Goal: Book appointment/travel/reservation

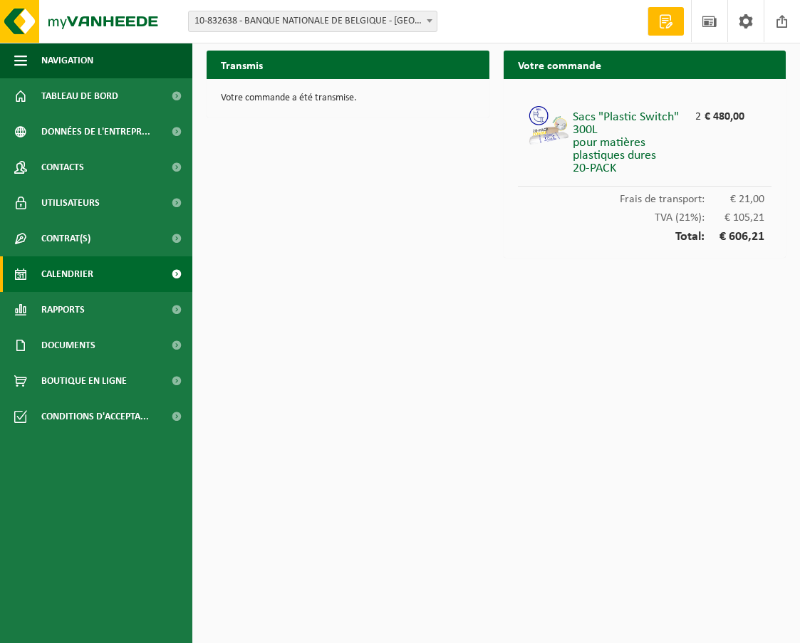
click at [84, 264] on span "Calendrier" at bounding box center [67, 274] width 52 height 36
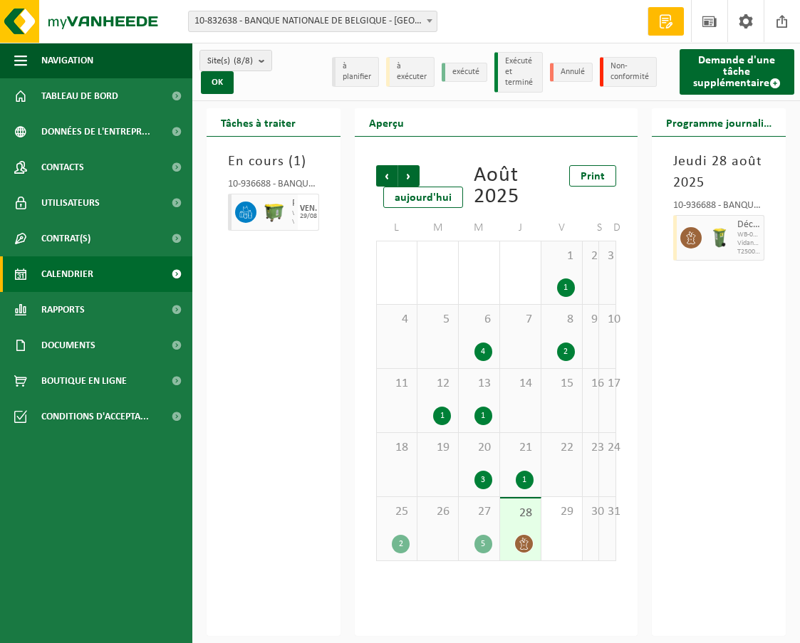
click at [695, 246] on span at bounding box center [690, 237] width 21 height 21
click at [410, 177] on span "Suivant" at bounding box center [408, 175] width 21 height 21
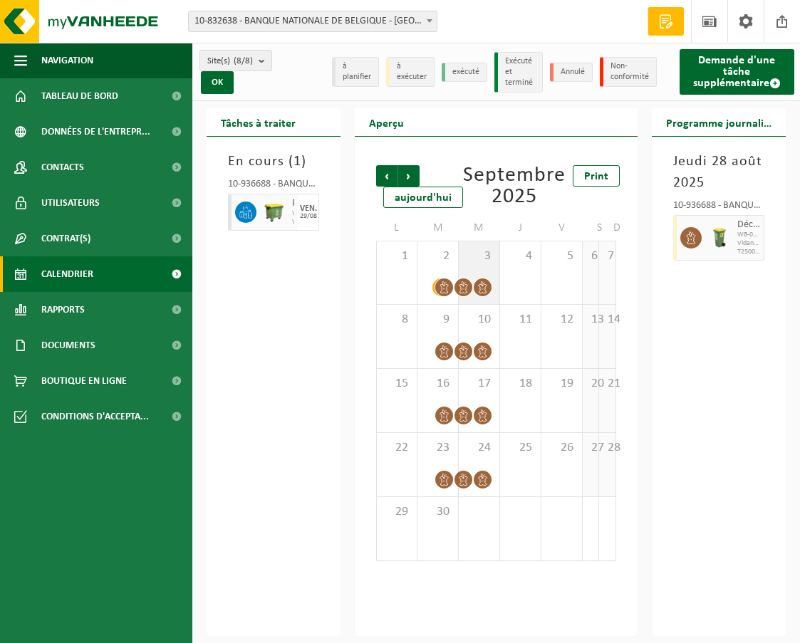
click at [479, 257] on span "3" at bounding box center [479, 257] width 26 height 16
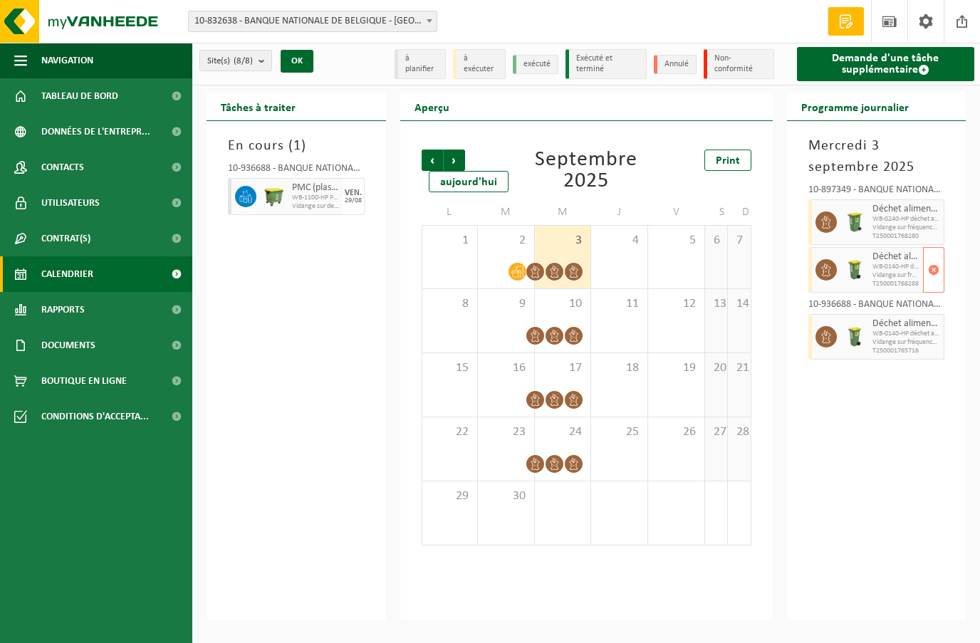
click at [799, 266] on span "WB-0140-HP déchet alimentaire, contenant des produits d'orig" at bounding box center [897, 267] width 48 height 9
click at [799, 328] on span "Déchet alimentaire, contenant des produits d'origine animale, non emballé, caté…" at bounding box center [897, 323] width 48 height 11
click at [799, 335] on img at bounding box center [854, 336] width 21 height 21
click at [576, 270] on icon at bounding box center [574, 272] width 12 height 12
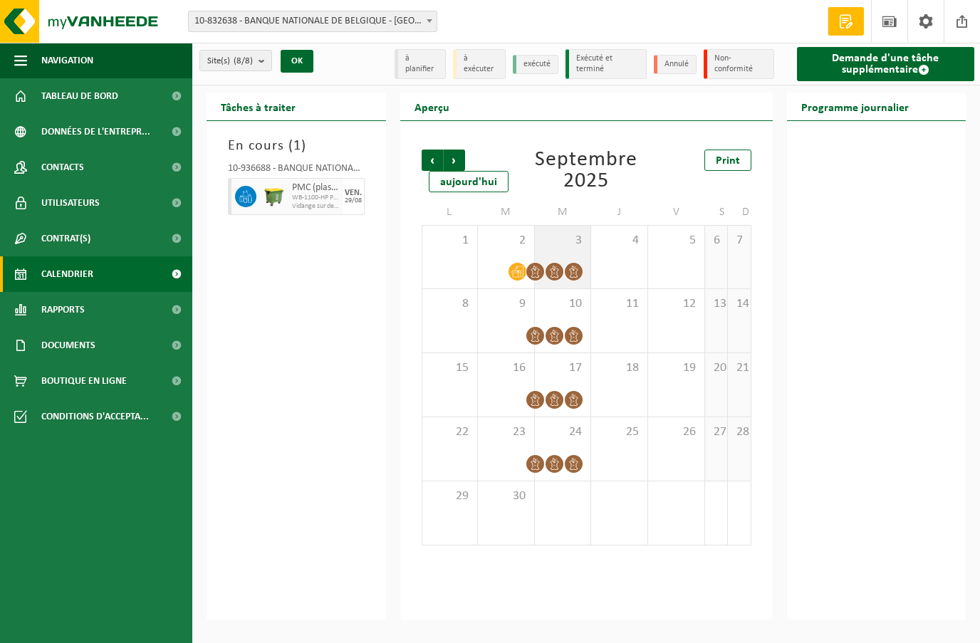
click at [544, 269] on div at bounding box center [535, 271] width 19 height 19
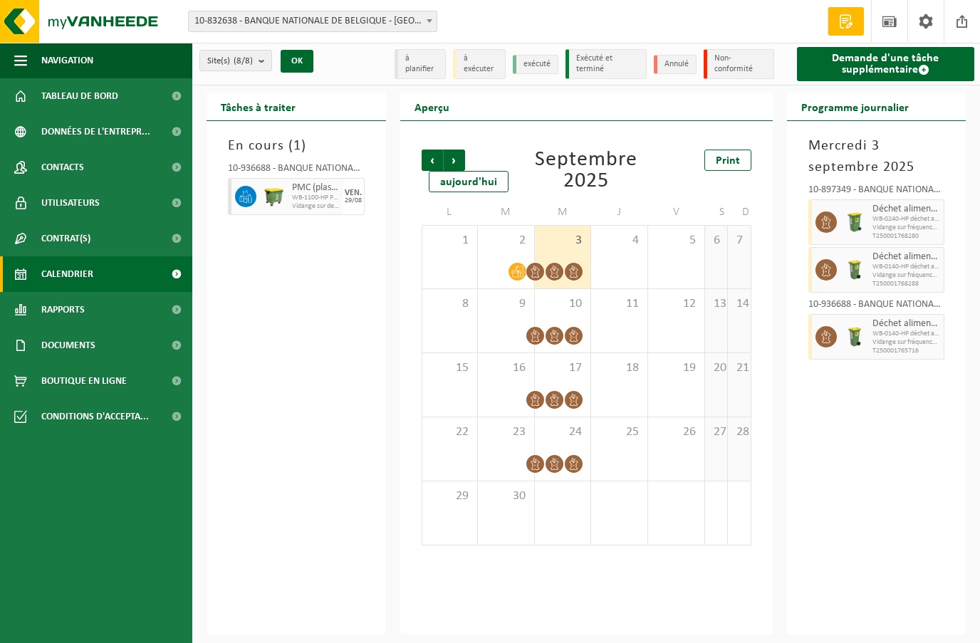
click at [530, 274] on icon at bounding box center [535, 272] width 12 height 12
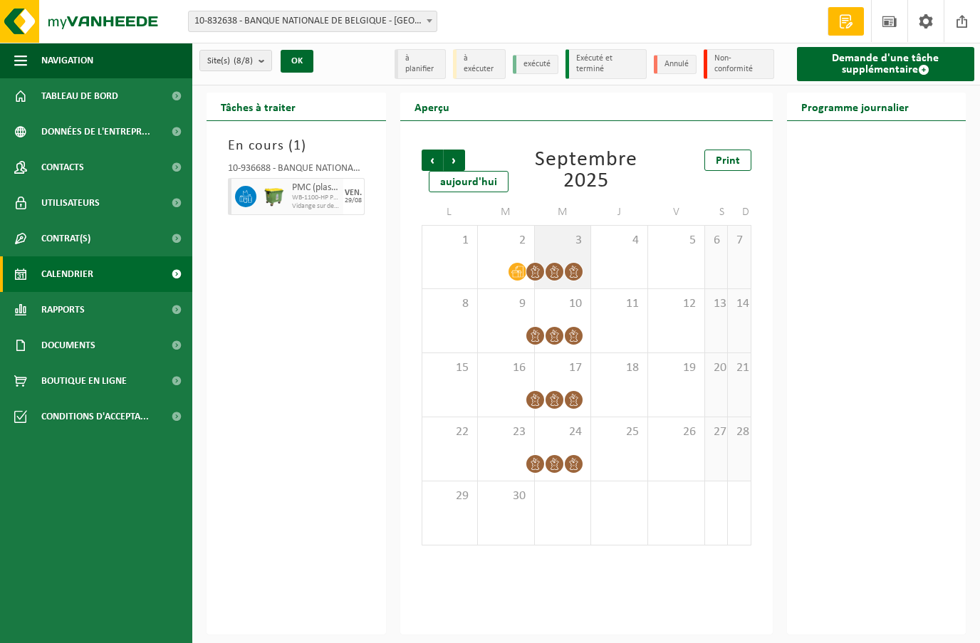
click at [536, 273] on icon at bounding box center [535, 272] width 12 height 12
